Goal: Book appointment/travel/reservation

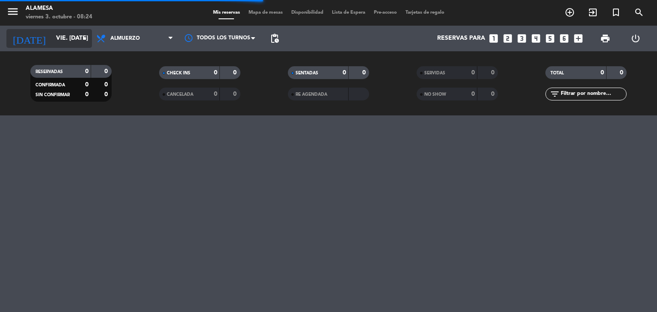
click at [52, 34] on input "vie. [DATE]" at bounding box center [92, 38] width 81 height 15
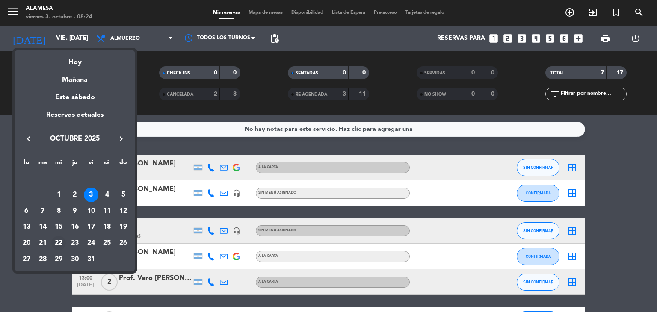
click at [59, 242] on div "22" at bounding box center [58, 243] width 15 height 15
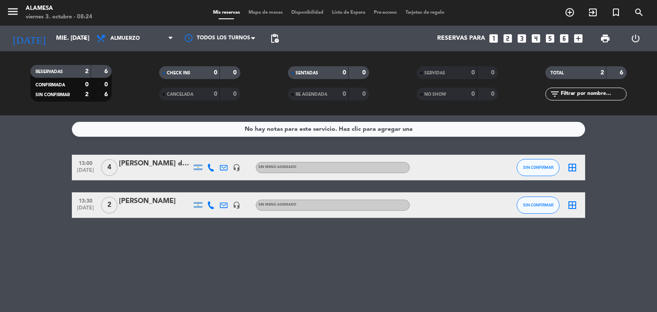
click at [151, 162] on div "[PERSON_NAME] de [GEOGRAPHIC_DATA]" at bounding box center [155, 163] width 73 height 11
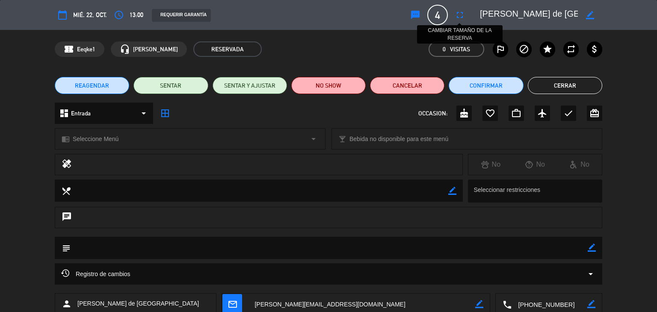
click at [458, 15] on icon "fullscreen" at bounding box center [460, 15] width 10 height 10
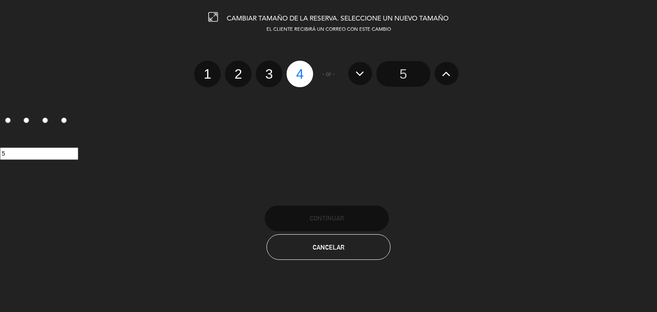
click at [407, 69] on input "5" at bounding box center [404, 74] width 54 height 26
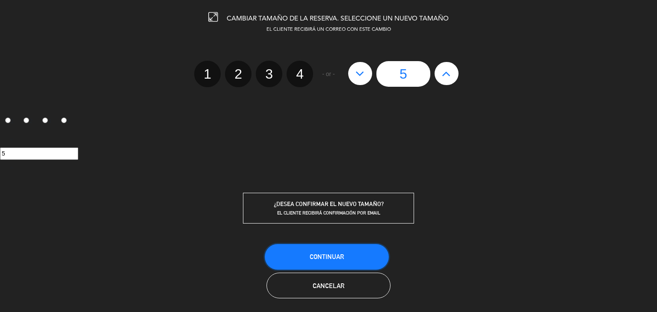
click at [346, 249] on button "Continuar" at bounding box center [327, 257] width 124 height 26
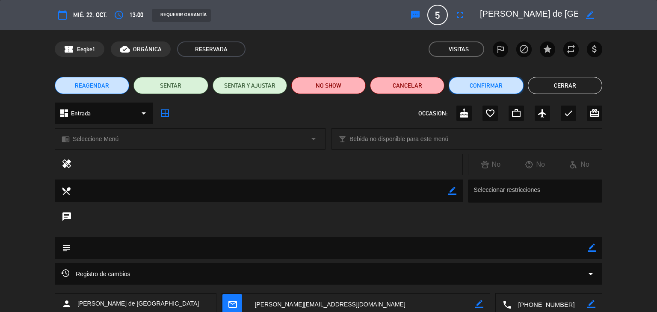
click at [488, 86] on button "Confirmar" at bounding box center [486, 85] width 74 height 17
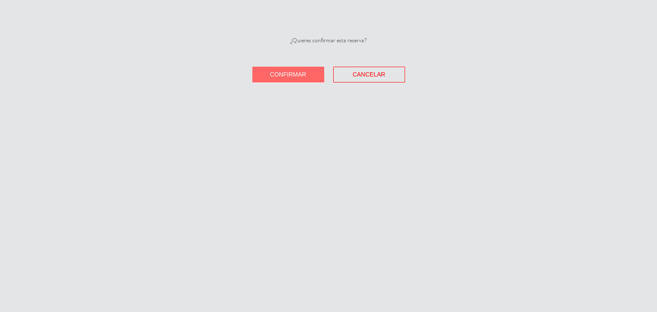
click at [272, 71] on span "Confirmar" at bounding box center [288, 74] width 36 height 7
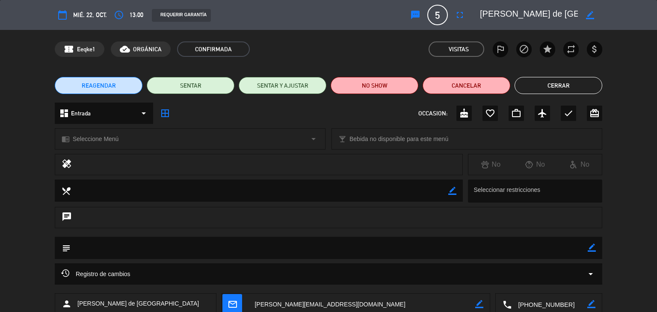
click at [536, 88] on button "Cerrar" at bounding box center [559, 85] width 88 height 17
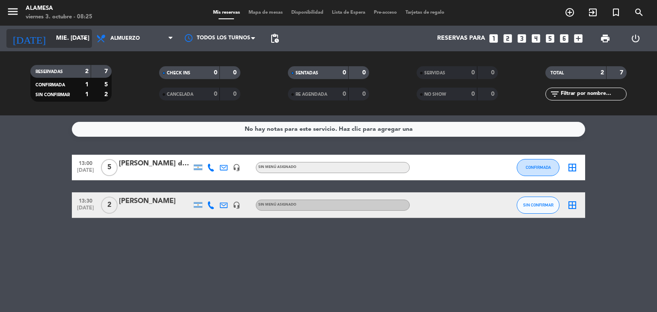
click at [52, 33] on input "mié. [DATE]" at bounding box center [92, 38] width 81 height 15
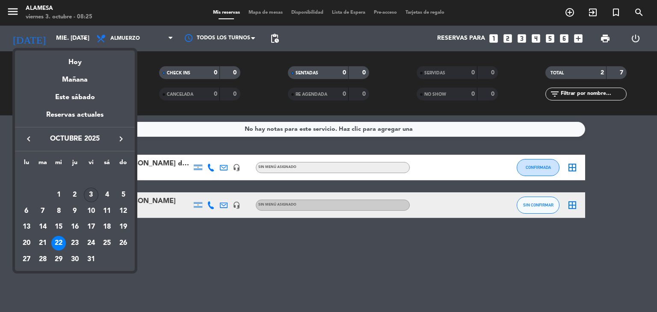
click at [88, 196] on div "3" at bounding box center [91, 195] width 15 height 15
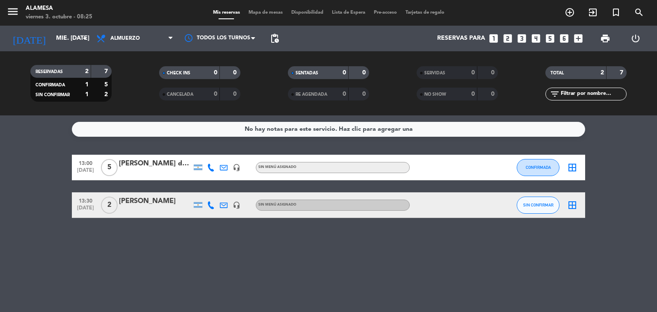
type input "vie. [DATE]"
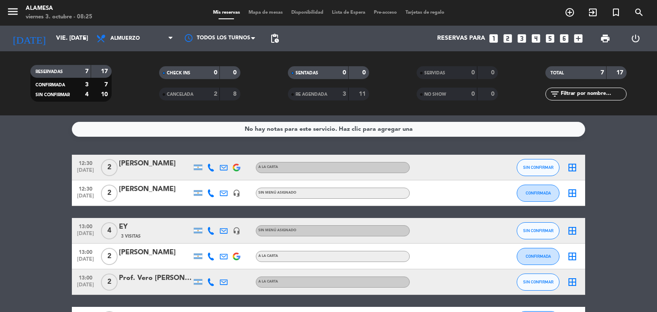
click at [493, 41] on icon "looks_one" at bounding box center [493, 38] width 11 height 11
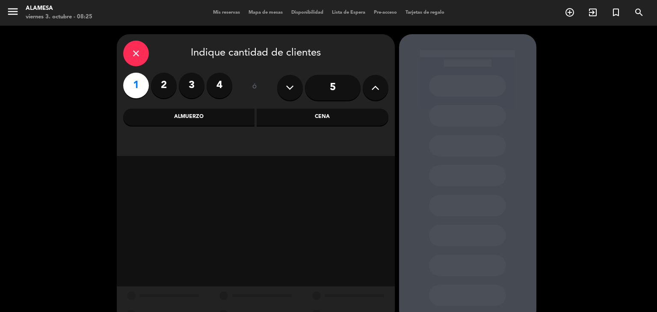
click at [210, 113] on div "Almuerzo" at bounding box center [189, 117] width 132 height 17
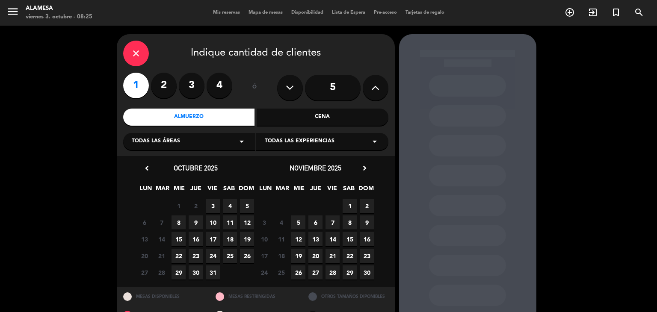
click at [214, 202] on span "3" at bounding box center [213, 206] width 14 height 14
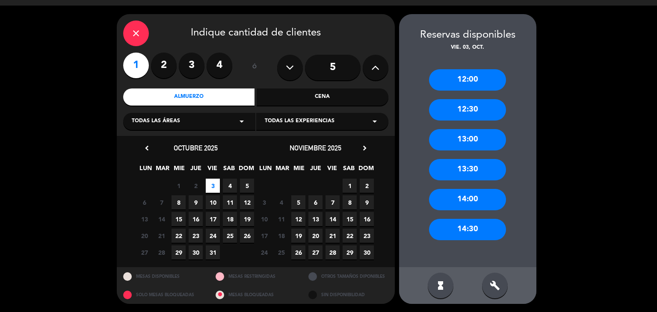
click at [452, 114] on div "12:30" at bounding box center [467, 109] width 77 height 21
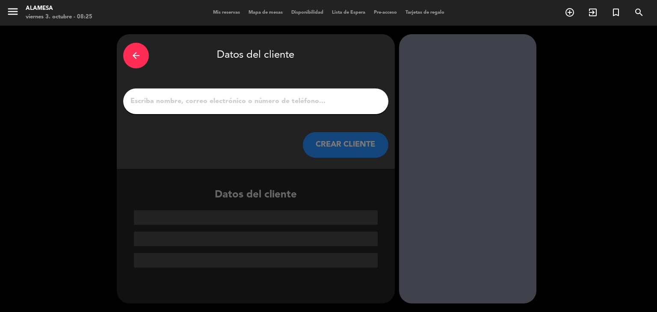
click at [253, 100] on input "1" at bounding box center [256, 101] width 253 height 12
paste input "[PERSON_NAME]"
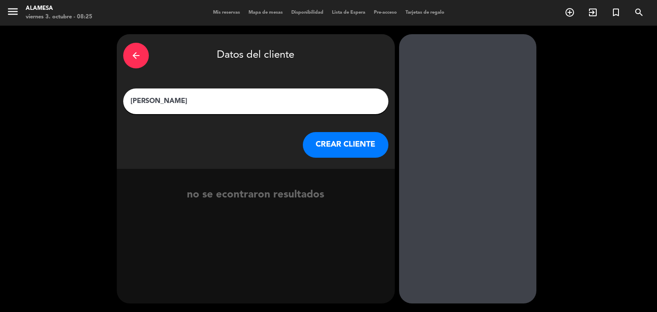
type input "[PERSON_NAME]"
click at [369, 154] on button "CREAR CLIENTE" at bounding box center [346, 145] width 86 height 26
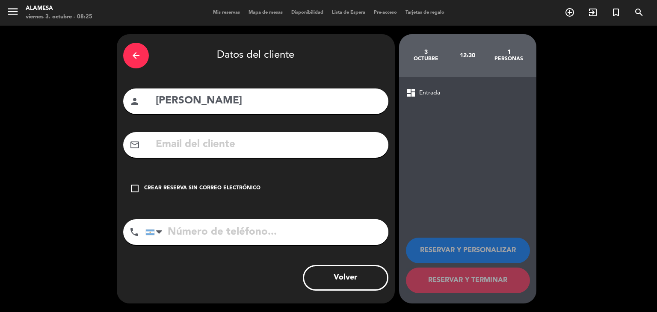
click at [286, 145] on input "text" at bounding box center [268, 145] width 227 height 18
click at [229, 144] on input "text" at bounding box center [268, 145] width 227 height 18
paste input "[PERSON_NAME][EMAIL_ADDRESS][PERSON_NAME][DOMAIN_NAME]"
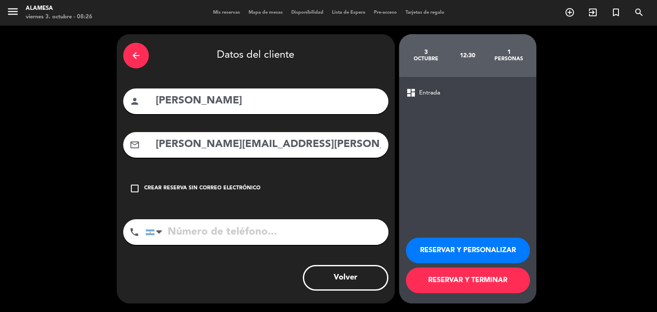
type input "[PERSON_NAME][EMAIL_ADDRESS][PERSON_NAME][DOMAIN_NAME]"
click at [188, 230] on input "tel" at bounding box center [267, 233] width 243 height 26
type input "2901603453"
click at [440, 283] on button "RESERVAR Y TERMINAR" at bounding box center [468, 281] width 124 height 26
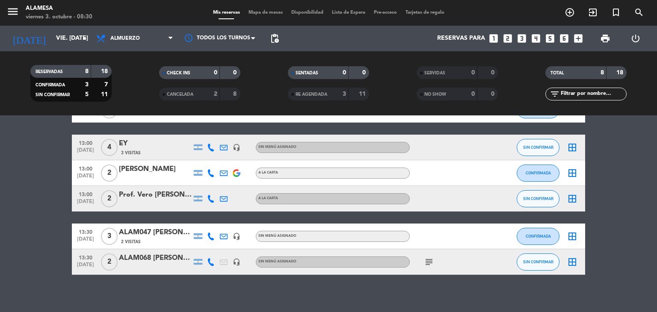
scroll to position [109, 0]
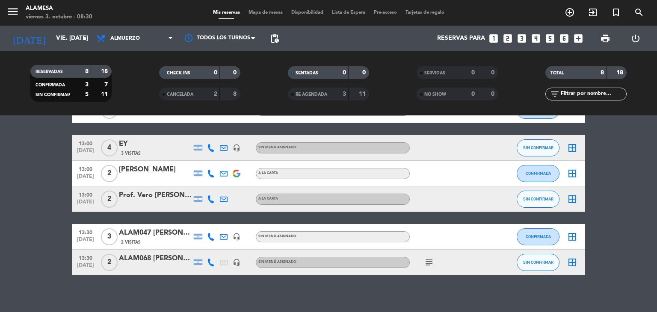
click at [150, 233] on div "ALAM047 [PERSON_NAME]" at bounding box center [155, 233] width 73 height 11
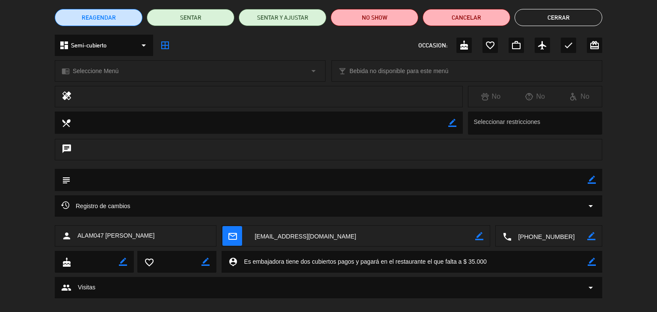
scroll to position [66, 0]
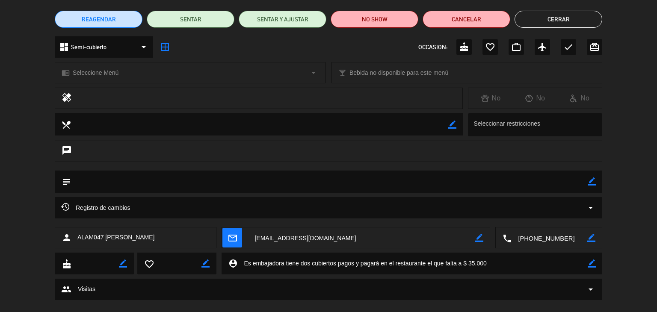
click at [135, 184] on textarea at bounding box center [329, 182] width 517 height 22
